Goal: Browse casually

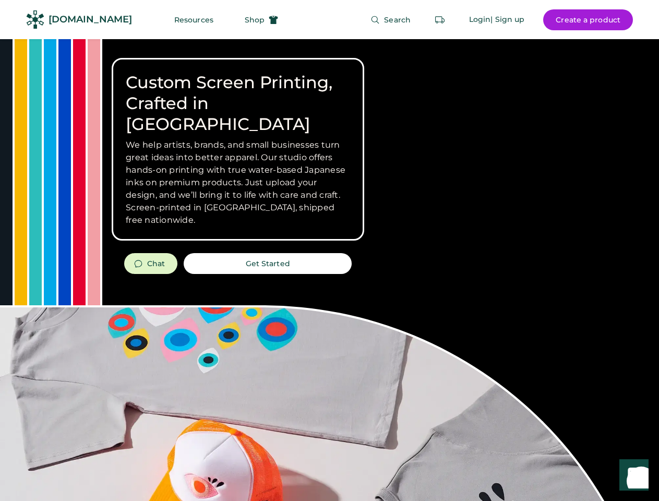
click at [329, 250] on div "Custom Screen Printing, Crafted in [GEOGRAPHIC_DATA] We help artists, brands, a…" at bounding box center [329, 370] width 659 height 662
click at [329, 270] on div "Custom Screen Printing, Crafted in [GEOGRAPHIC_DATA] We help artists, brands, a…" at bounding box center [329, 370] width 659 height 662
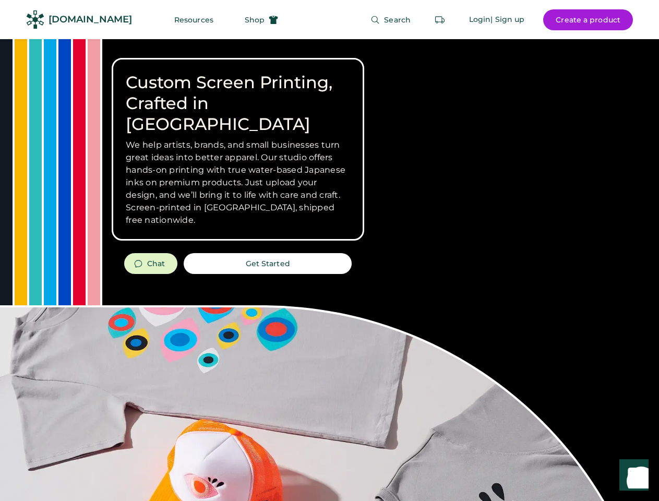
click at [329, 270] on div "Custom Screen Printing, Crafted in [GEOGRAPHIC_DATA] We help artists, brands, a…" at bounding box center [329, 370] width 659 height 662
click at [238, 149] on h3 "We help artists, brands, and small businesses turn great ideas into better appa…" at bounding box center [238, 183] width 224 height 88
click at [238, 139] on h3 "We help artists, brands, and small businesses turn great ideas into better appa…" at bounding box center [238, 183] width 224 height 88
click at [238, 93] on h1 "Custom Screen Printing, Crafted in [GEOGRAPHIC_DATA]" at bounding box center [238, 103] width 224 height 63
